Goal: Navigation & Orientation: Find specific page/section

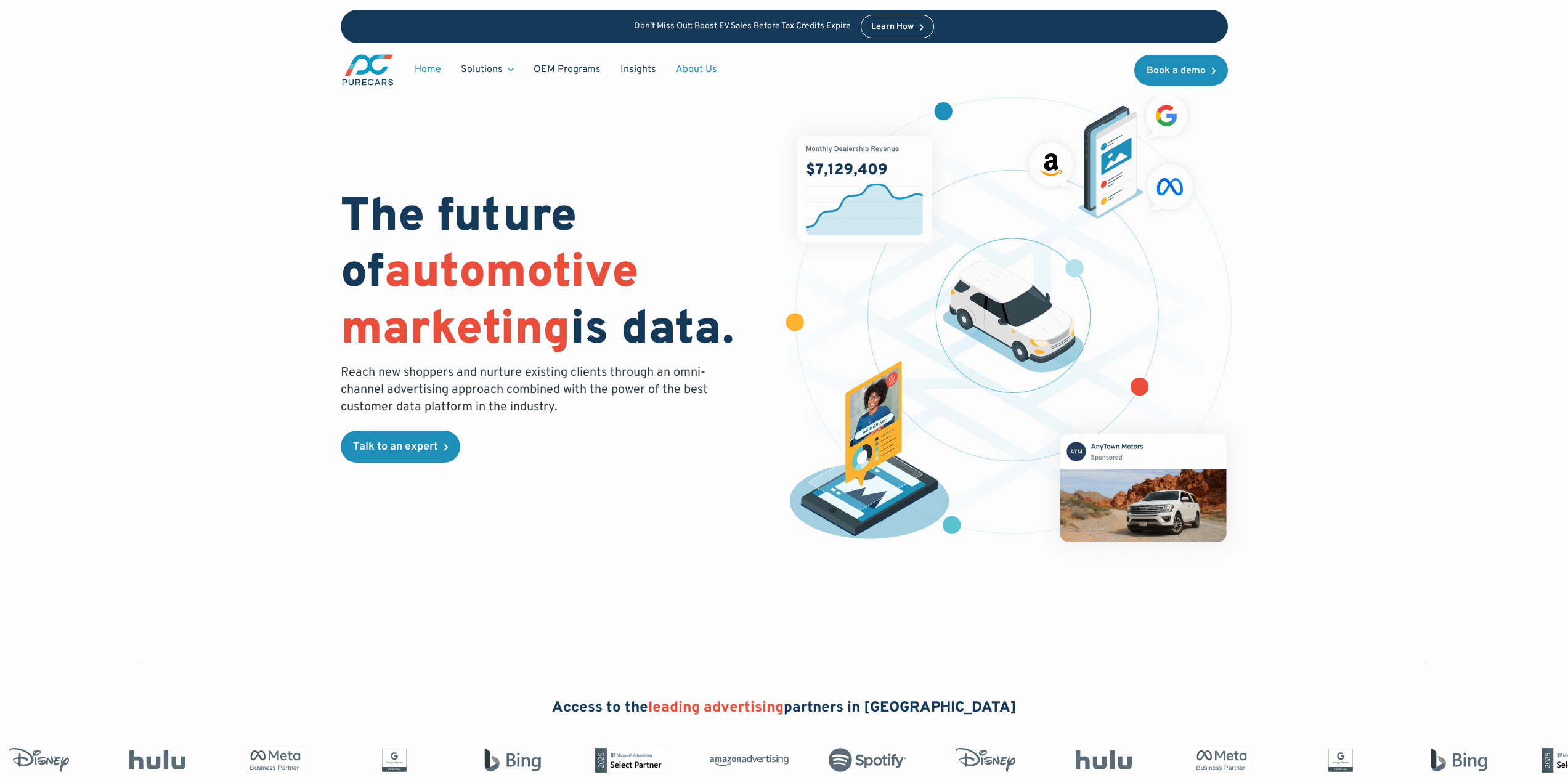
click at [704, 69] on link "About Us" at bounding box center [696, 69] width 61 height 23
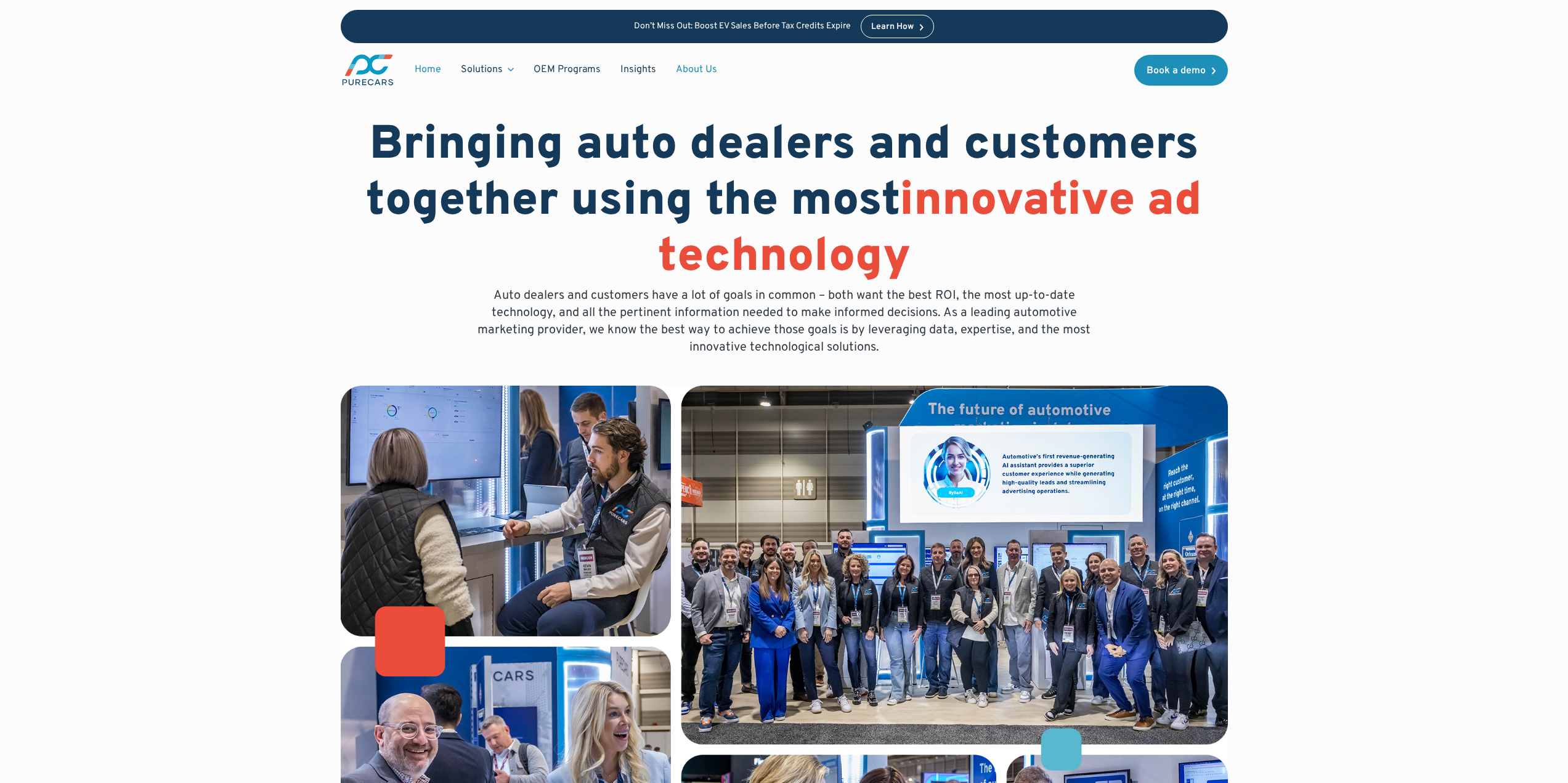
click at [419, 65] on link "Home" at bounding box center [428, 69] width 46 height 23
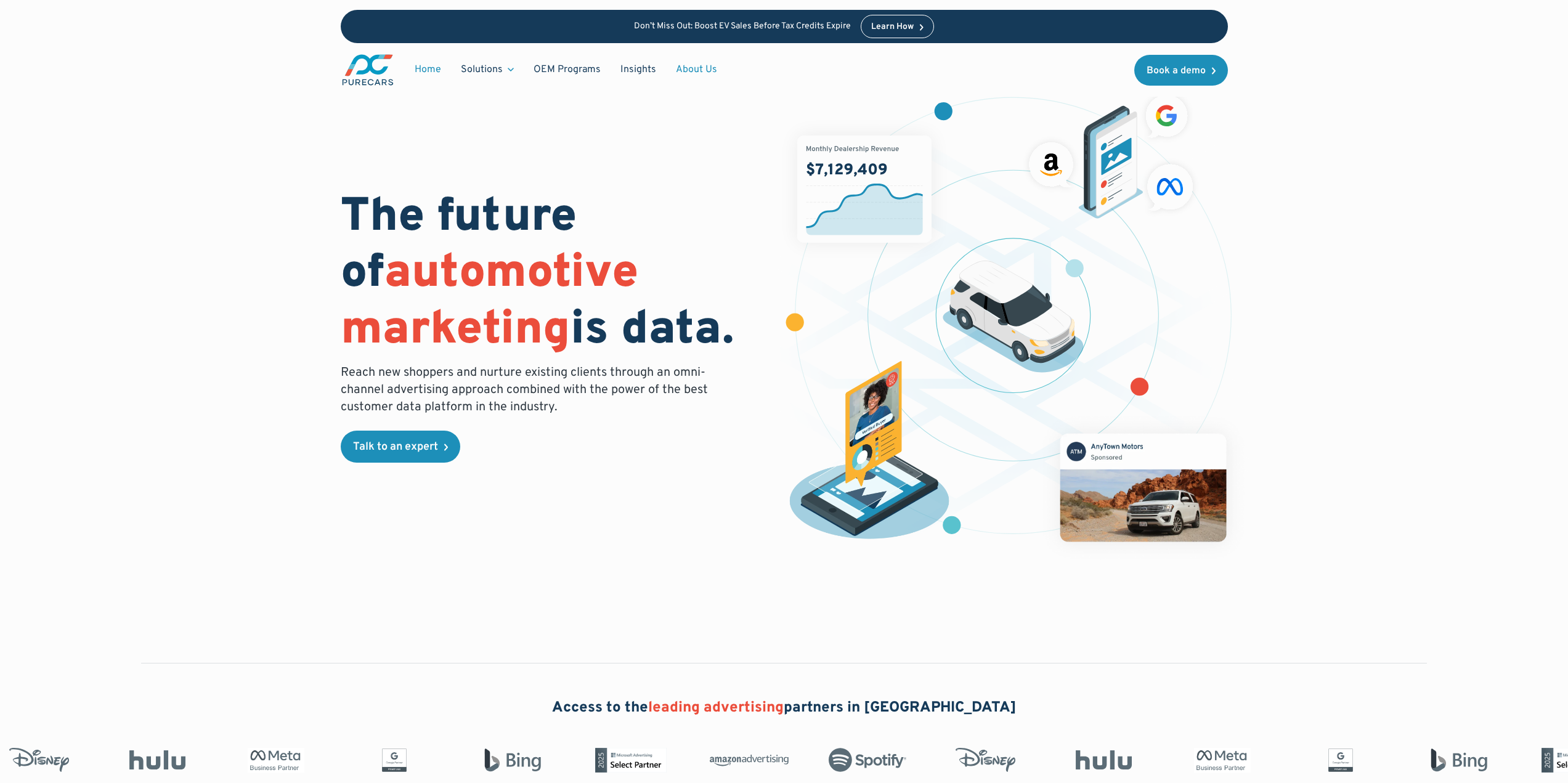
drag, startPoint x: 694, startPoint y: 66, endPoint x: 673, endPoint y: 66, distance: 21.0
click at [673, 66] on link "About Us" at bounding box center [696, 69] width 61 height 23
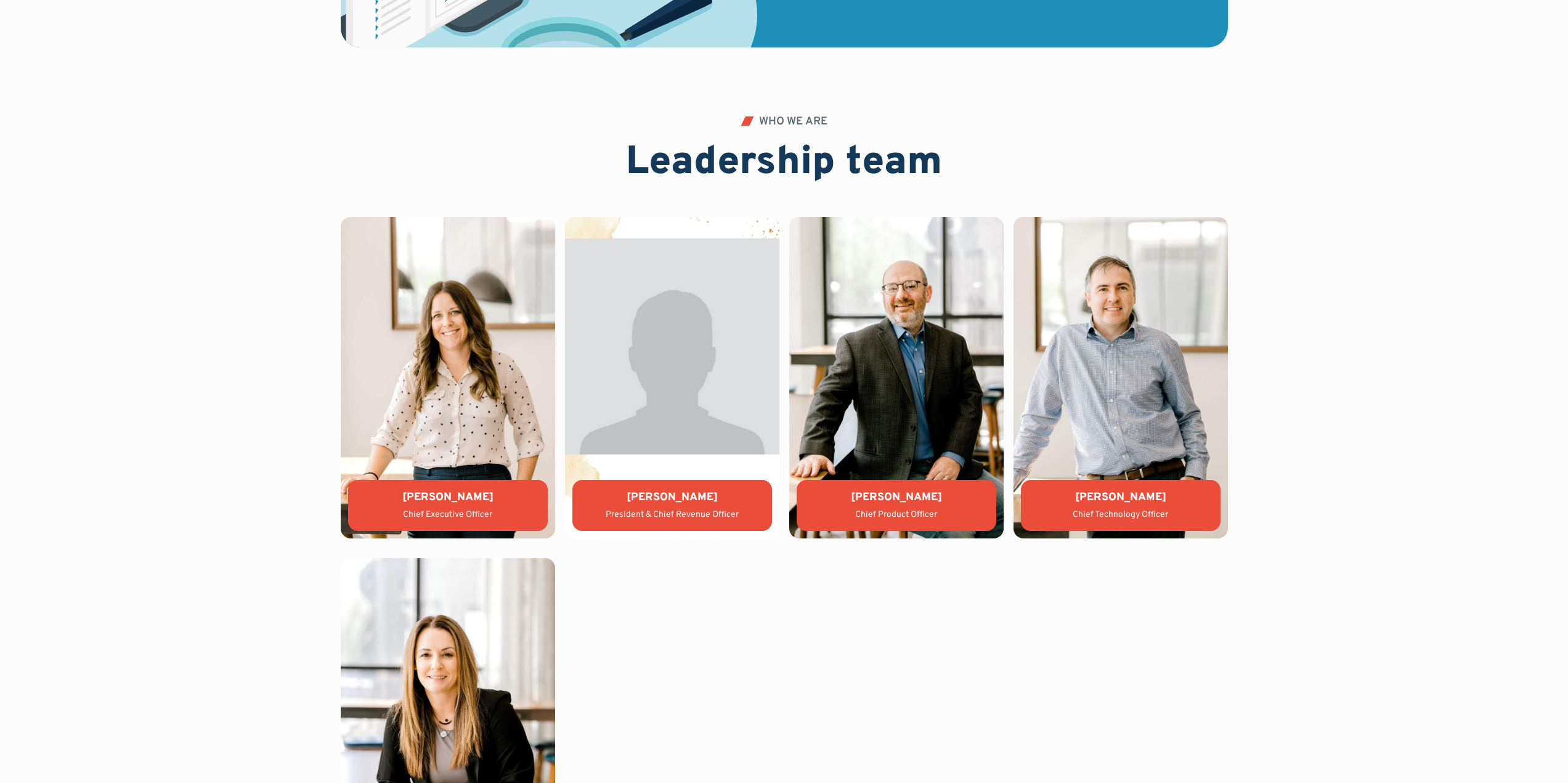
scroll to position [2588, 0]
